Goal: Task Accomplishment & Management: Use online tool/utility

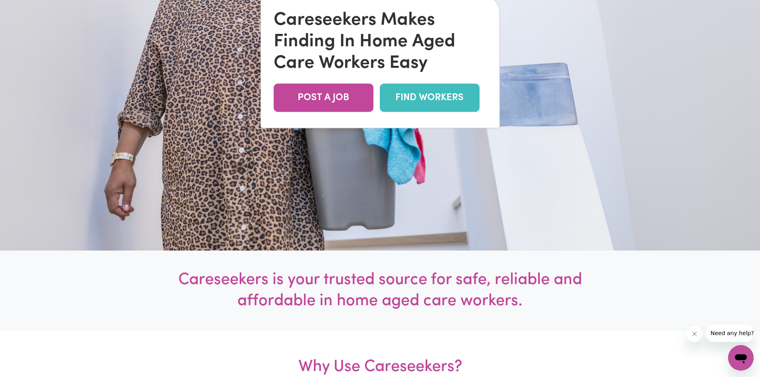
scroll to position [160, 0]
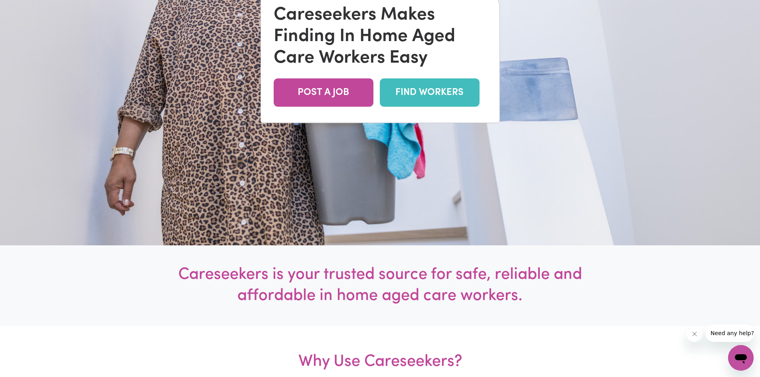
click at [429, 90] on link "FIND WORKERS" at bounding box center [430, 92] width 100 height 28
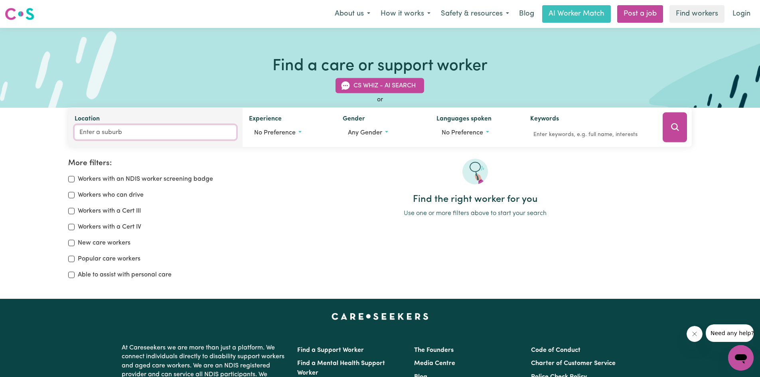
click at [100, 130] on input "Location" at bounding box center [156, 132] width 162 height 14
type input "Will"
type input "WillAGEE, Western Australia, 6156"
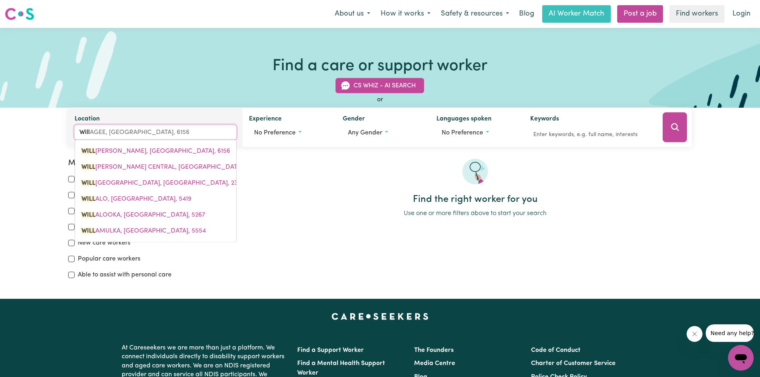
type input "Willu"
type input "WilluNG, Victoria, 3847"
type input "Willun"
type input "WillunG, Victoria, 3847"
type input "Willung"
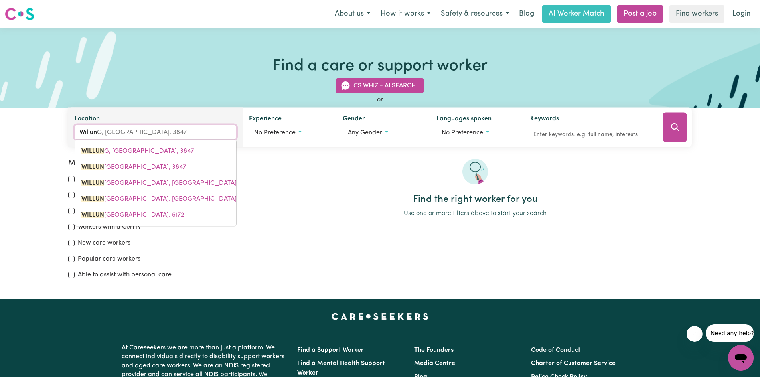
type input "Willung, Victoria, 3847"
type input "Willunga"
type input "Willunga, South Australia, 5172"
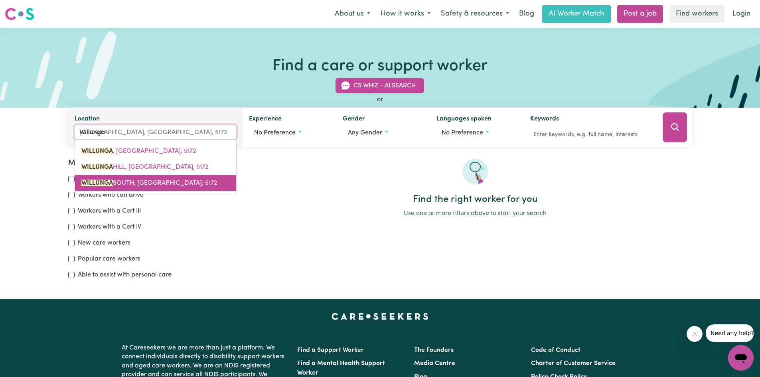
click at [147, 183] on span "WILLUNGA SOUTH, South Australia, 5172" at bounding box center [149, 183] width 136 height 6
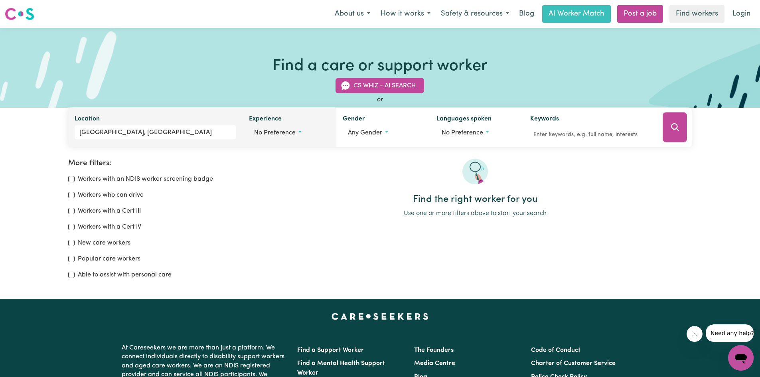
click at [299, 131] on button "No preference" at bounding box center [289, 132] width 81 height 15
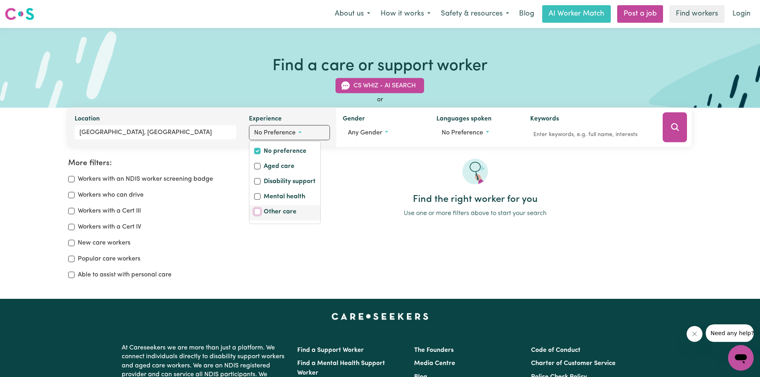
click at [257, 212] on input "Other care" at bounding box center [257, 212] width 6 height 6
checkbox input "true"
checkbox input "false"
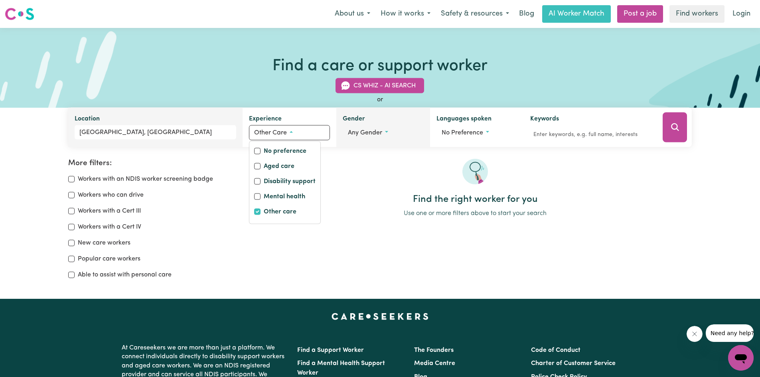
click at [386, 132] on button "Any gender" at bounding box center [383, 132] width 81 height 15
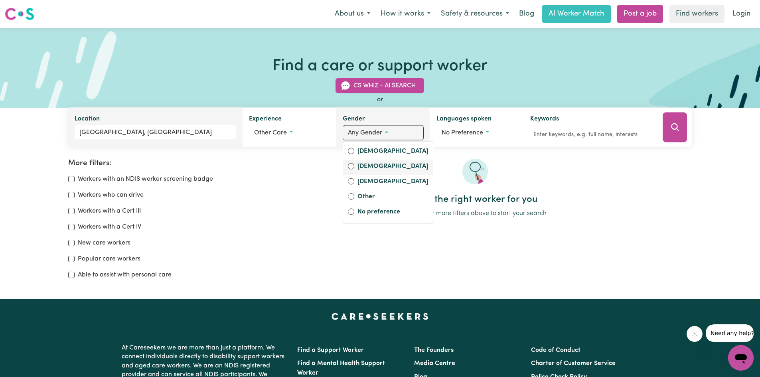
click at [370, 167] on label "Male" at bounding box center [393, 167] width 71 height 11
click at [354, 167] on input "Male" at bounding box center [351, 166] width 6 height 6
radio input "true"
click at [486, 131] on button "No preference" at bounding box center [479, 132] width 80 height 15
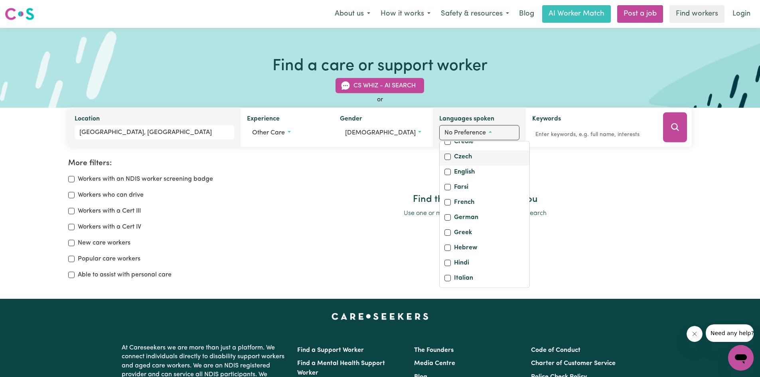
scroll to position [120, 0]
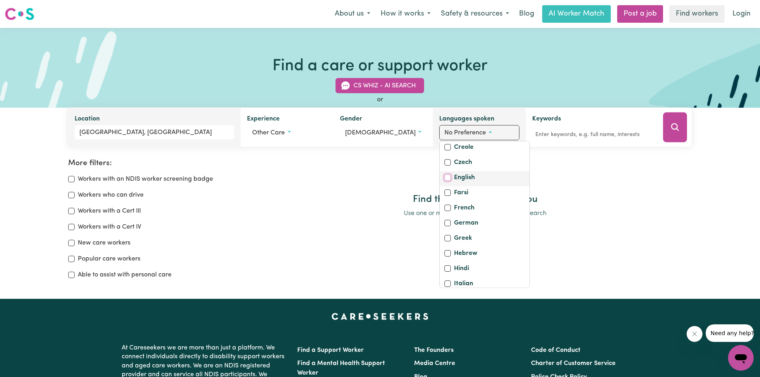
click at [445, 181] on input "English" at bounding box center [448, 177] width 6 height 6
checkbox input "true"
checkbox input "false"
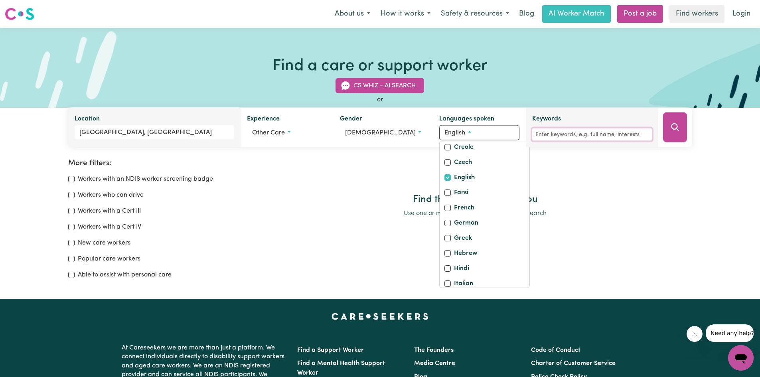
click at [576, 132] on input "Keywords" at bounding box center [592, 135] width 120 height 12
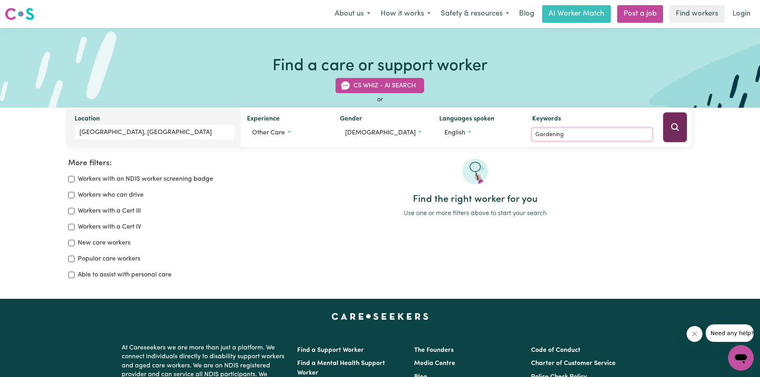
type input "Gardening"
click at [675, 124] on icon "Search" at bounding box center [676, 128] width 10 height 10
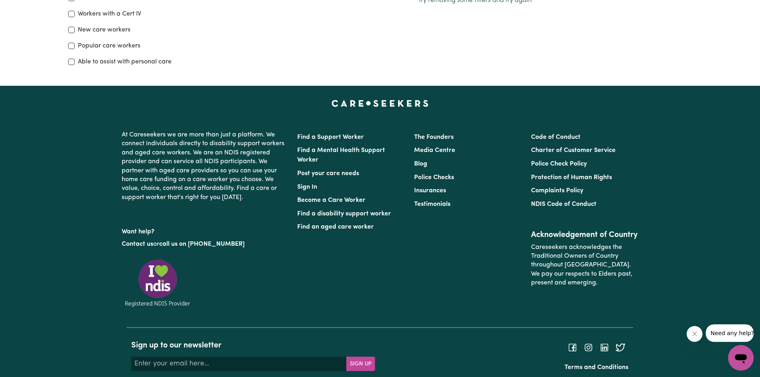
scroll to position [240, 0]
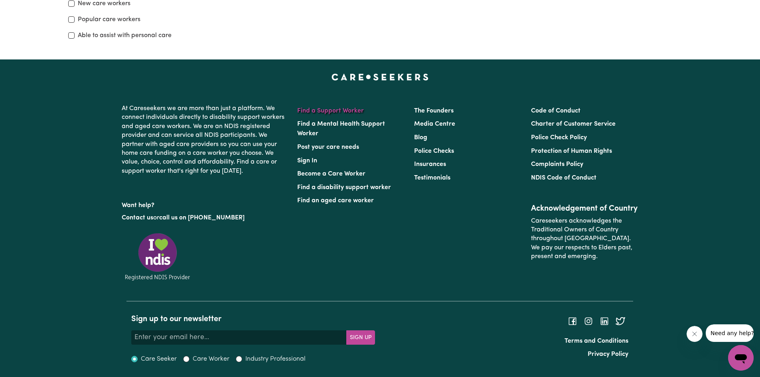
click at [321, 109] on link "Find a Support Worker" at bounding box center [330, 111] width 67 height 6
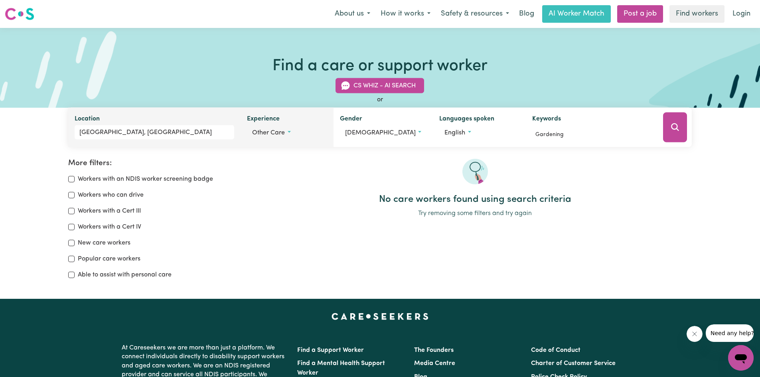
click at [290, 131] on button "Other care" at bounding box center [287, 132] width 80 height 15
click at [259, 150] on input "No preference" at bounding box center [255, 151] width 6 height 6
checkbox input "true"
checkbox input "false"
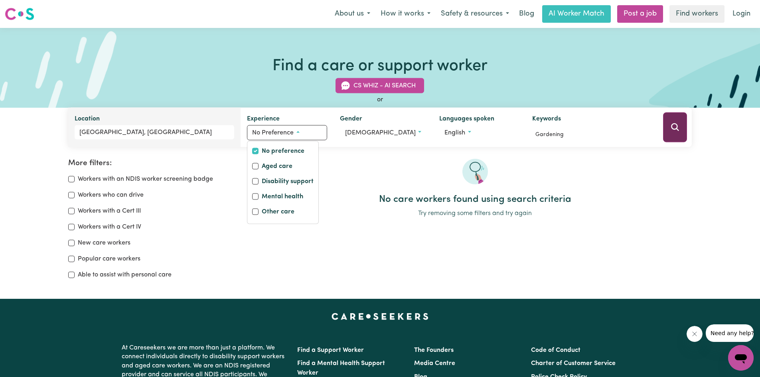
click at [677, 125] on icon "Search" at bounding box center [676, 128] width 10 height 10
